Goal: Task Accomplishment & Management: Use online tool/utility

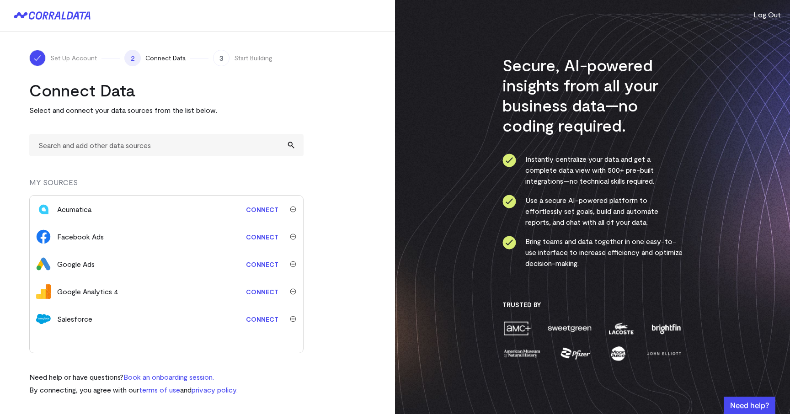
click at [255, 261] on link "Connect" at bounding box center [262, 264] width 42 height 17
click at [265, 292] on link "Connect" at bounding box center [262, 291] width 42 height 17
click at [255, 238] on link "Connect" at bounding box center [262, 237] width 42 height 17
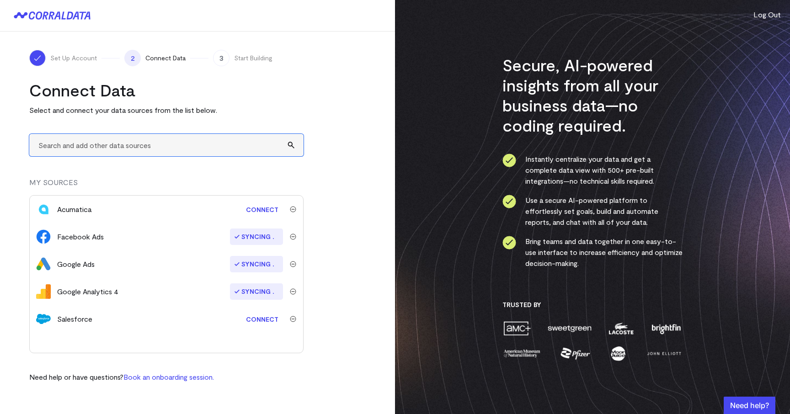
click at [126, 147] on input "text" at bounding box center [166, 145] width 274 height 22
click at [333, 238] on turbo-frame "Connect Data Select and connect your data sources from the list below. MY SOURC…" at bounding box center [197, 231] width 336 height 303
click at [322, 292] on turbo-frame "Connect Data Select and connect your data sources from the list below. MY SOURC…" at bounding box center [197, 231] width 336 height 303
click at [326, 70] on div "Set Up Account 2 Connect Data 3 Start Building Connect Data Select and connect …" at bounding box center [197, 216] width 395 height 369
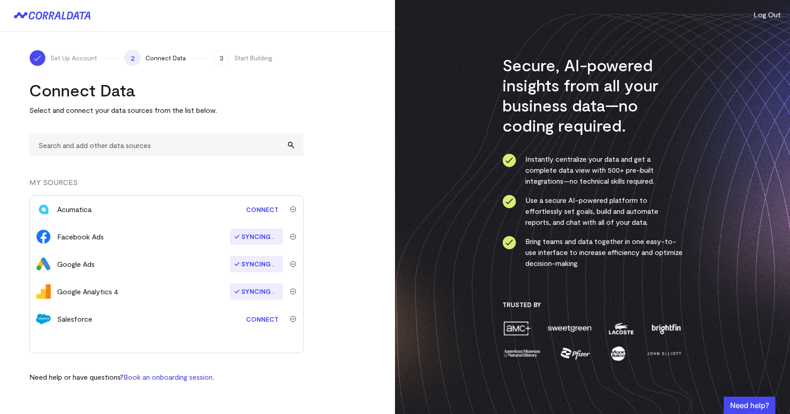
click at [361, 74] on div "Set Up Account 2 Connect Data 3 Start Building Connect Data Select and connect …" at bounding box center [197, 216] width 395 height 369
